Goal: Find specific page/section

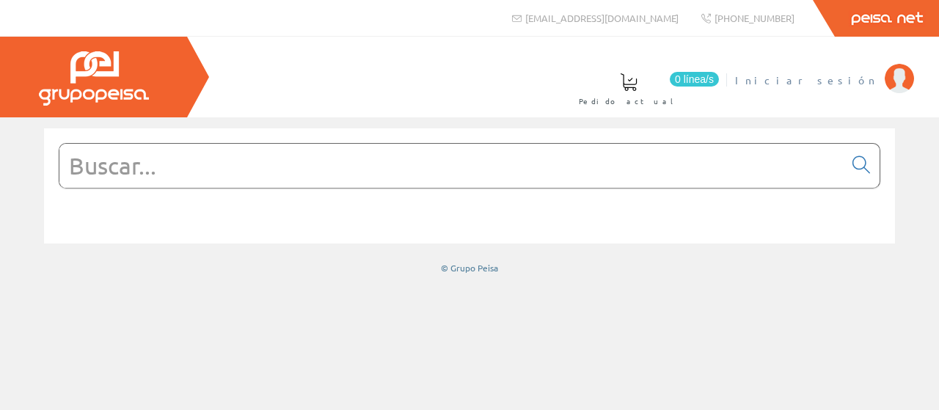
click at [854, 80] on span "Iniciar sesión" at bounding box center [806, 80] width 142 height 15
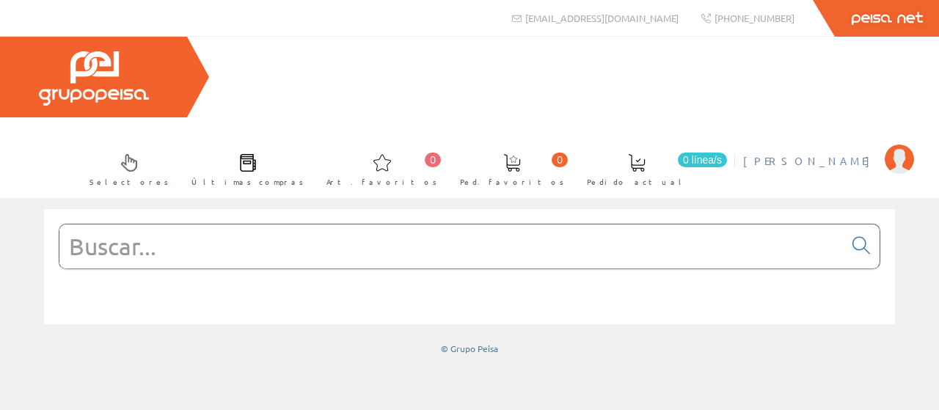
click at [815, 153] on span "[PERSON_NAME]" at bounding box center [810, 160] width 134 height 15
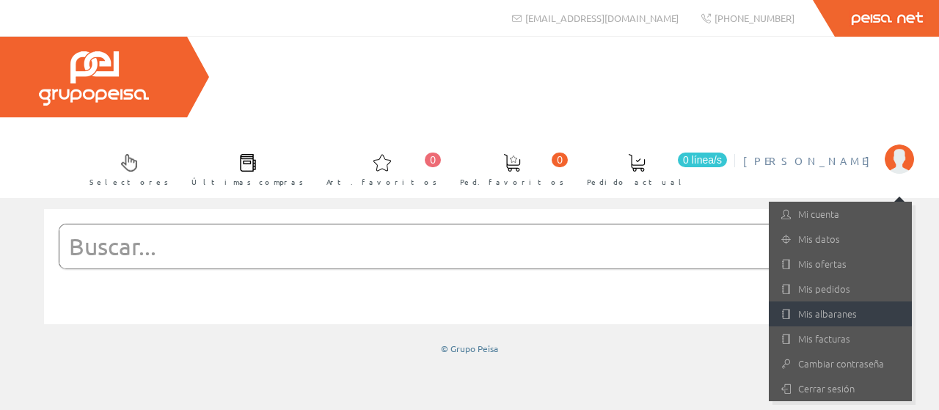
click at [818, 302] on link "Mis albaranes" at bounding box center [840, 314] width 143 height 25
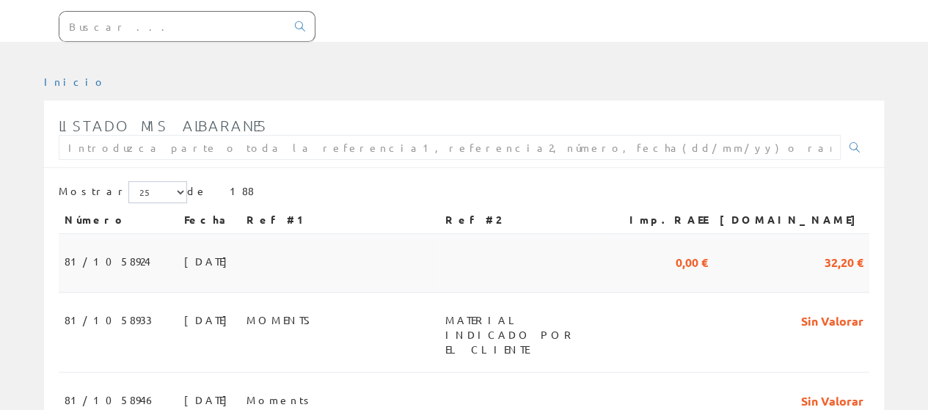
scroll to position [147, 0]
